Goal: Task Accomplishment & Management: Manage account settings

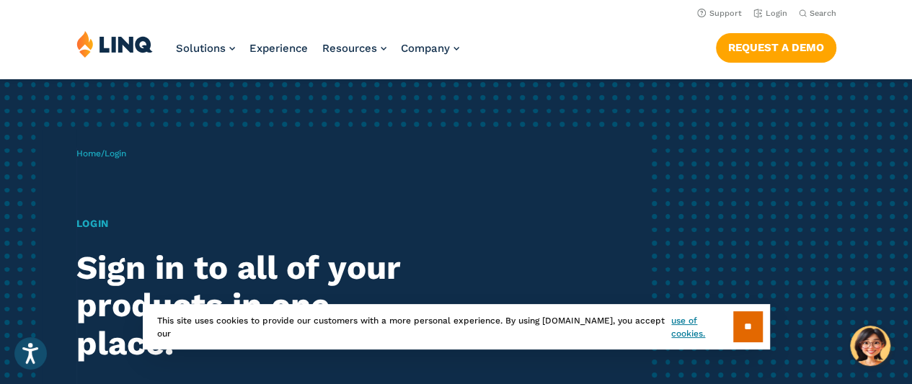
click at [119, 155] on span "Login" at bounding box center [116, 154] width 22 height 10
click at [765, 9] on link "Login" at bounding box center [770, 13] width 34 height 9
click at [758, 17] on link "Login" at bounding box center [770, 13] width 34 height 9
click at [761, 13] on link "Login" at bounding box center [770, 13] width 34 height 9
click at [115, 152] on span "Login" at bounding box center [116, 154] width 22 height 10
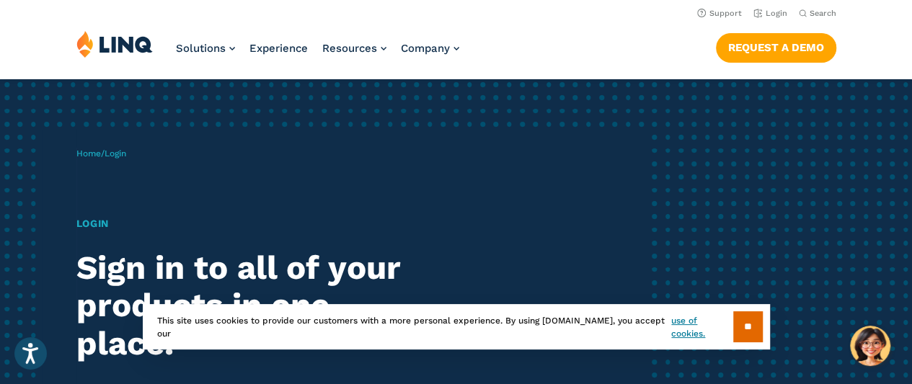
click at [97, 228] on h1 "Login" at bounding box center [251, 223] width 351 height 15
click at [779, 14] on link "Login" at bounding box center [770, 13] width 34 height 9
click at [113, 155] on span "Login" at bounding box center [116, 154] width 22 height 10
click at [90, 221] on h1 "Login" at bounding box center [251, 223] width 351 height 15
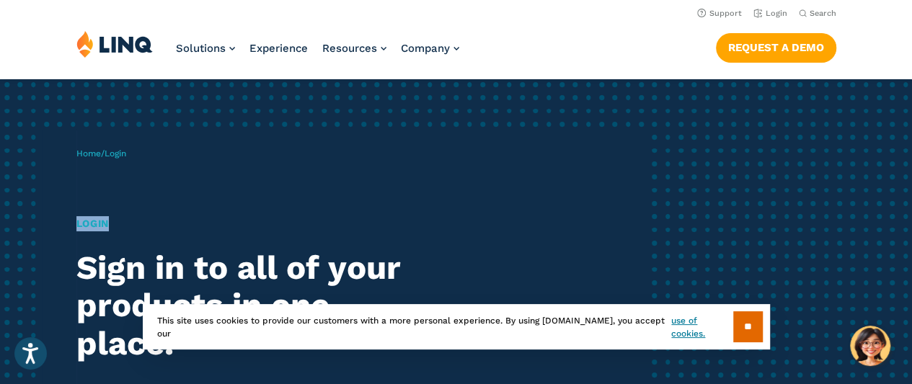
click at [90, 221] on h1 "Login" at bounding box center [251, 223] width 351 height 15
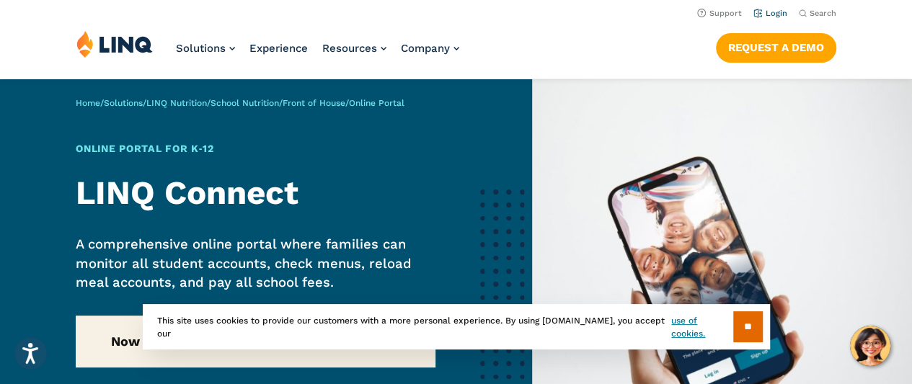
click at [768, 14] on link "Login" at bounding box center [770, 13] width 34 height 9
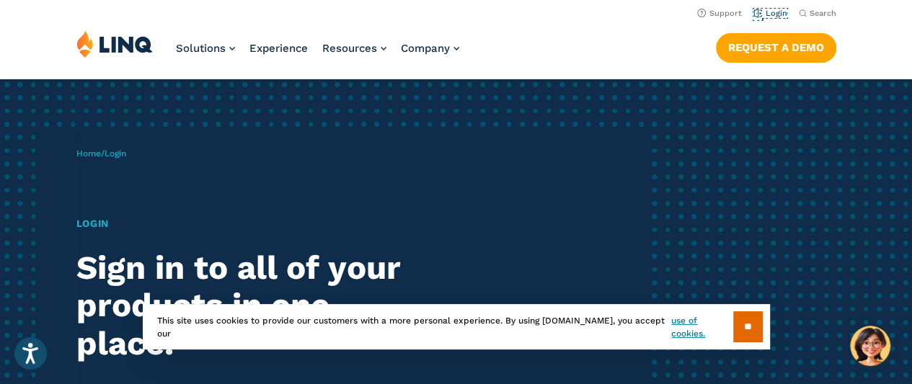
click at [768, 14] on link "Login" at bounding box center [770, 13] width 34 height 9
click at [101, 222] on h1 "Login" at bounding box center [251, 223] width 351 height 15
click at [118, 152] on span "Login" at bounding box center [116, 154] width 22 height 10
click at [118, 48] on img at bounding box center [114, 43] width 76 height 27
click at [764, 12] on link "Login" at bounding box center [770, 13] width 34 height 9
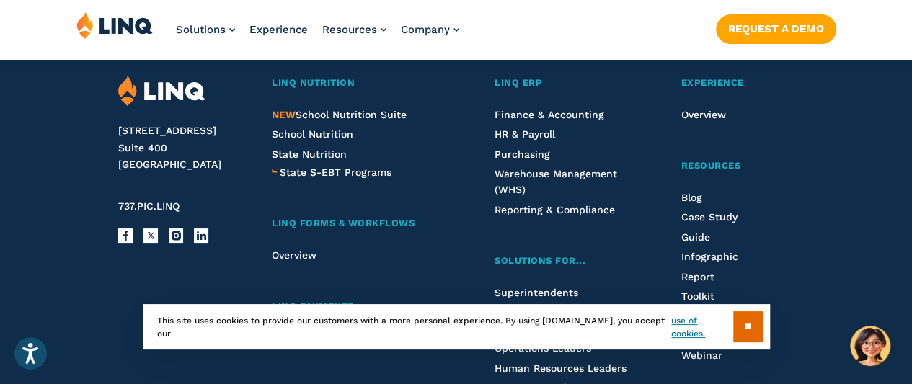
scroll to position [1631, 0]
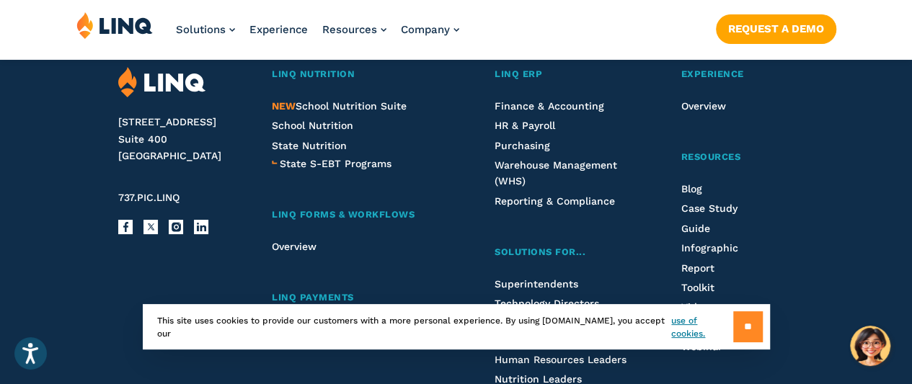
click at [740, 329] on input "**" at bounding box center [748, 326] width 30 height 31
